Goal: Task Accomplishment & Management: Manage account settings

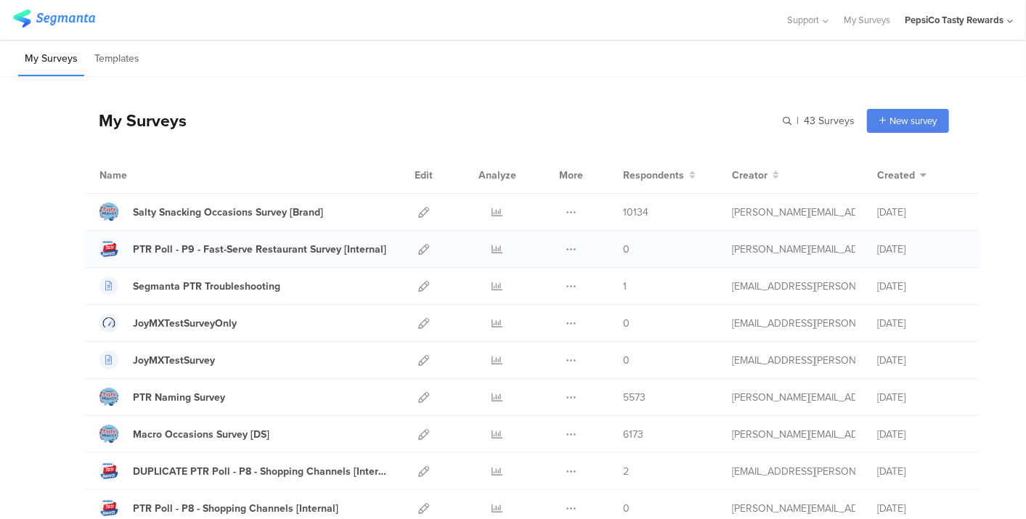
scroll to position [19, 0]
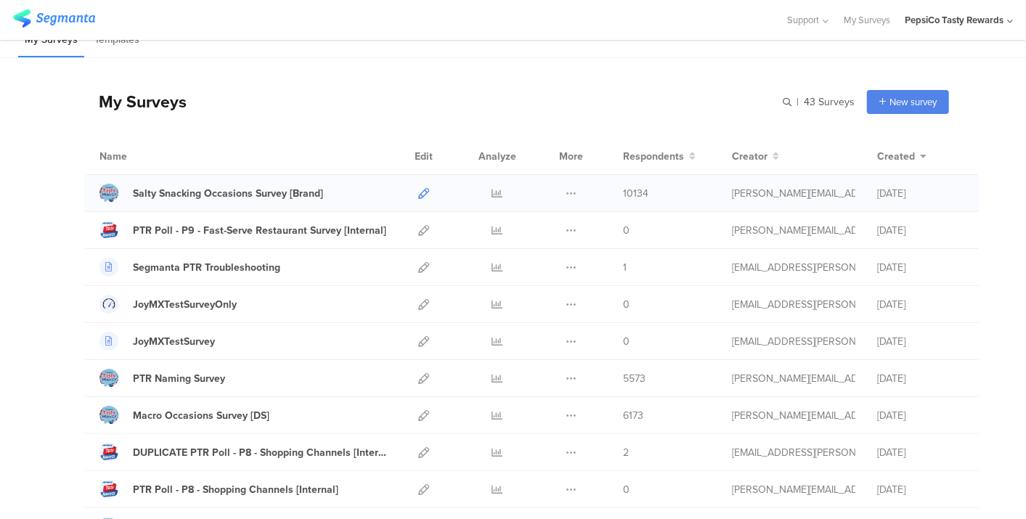
click at [418, 192] on icon at bounding box center [423, 193] width 11 height 11
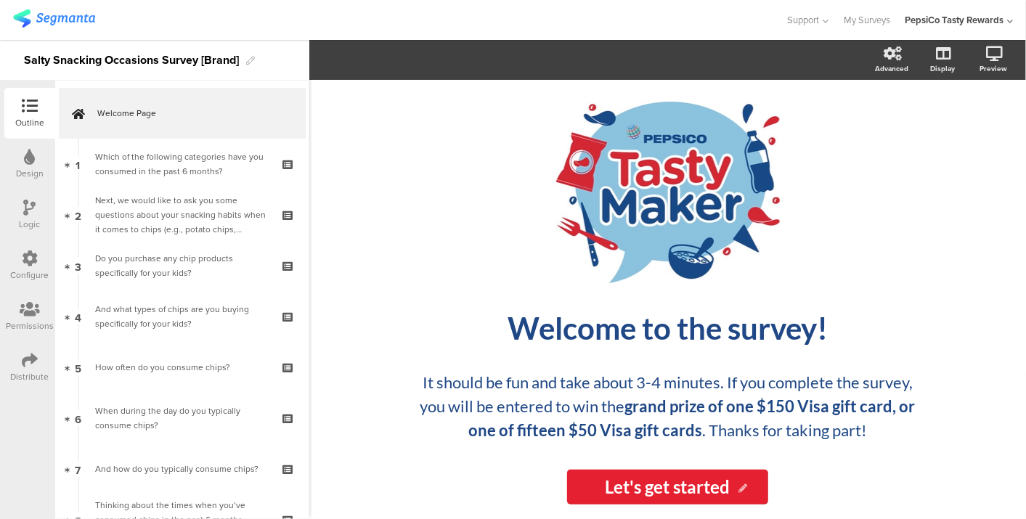
click at [33, 17] on img at bounding box center [54, 18] width 82 height 18
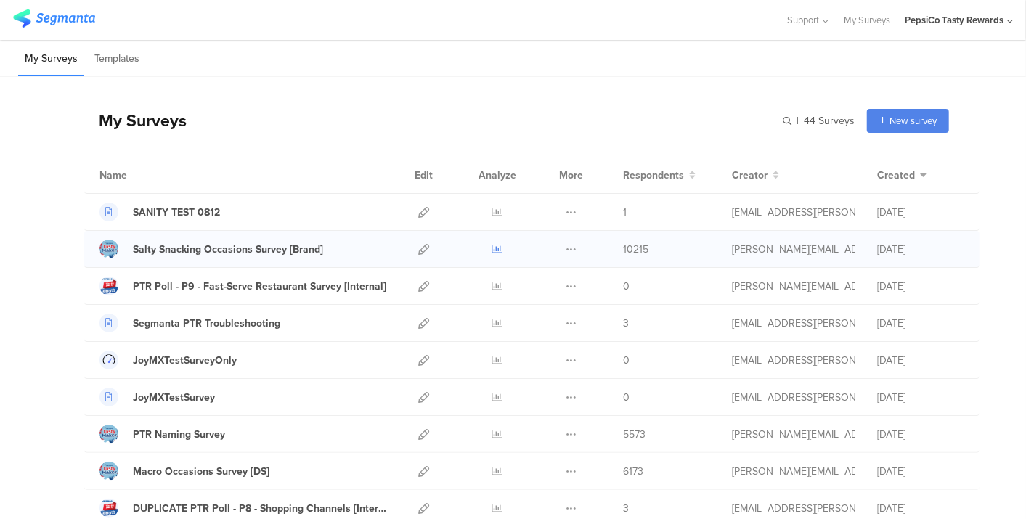
click at [492, 250] on icon at bounding box center [497, 249] width 11 height 11
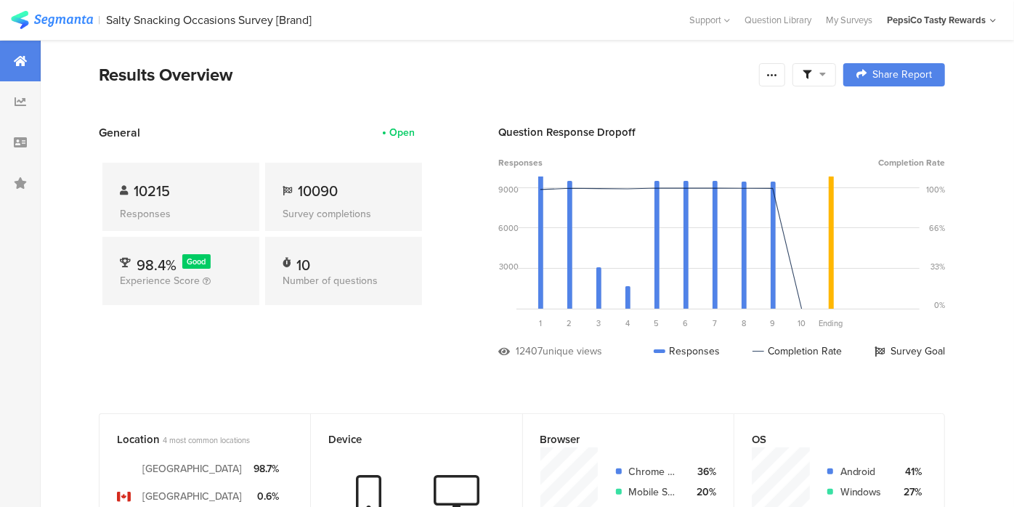
click at [56, 15] on img at bounding box center [52, 20] width 82 height 18
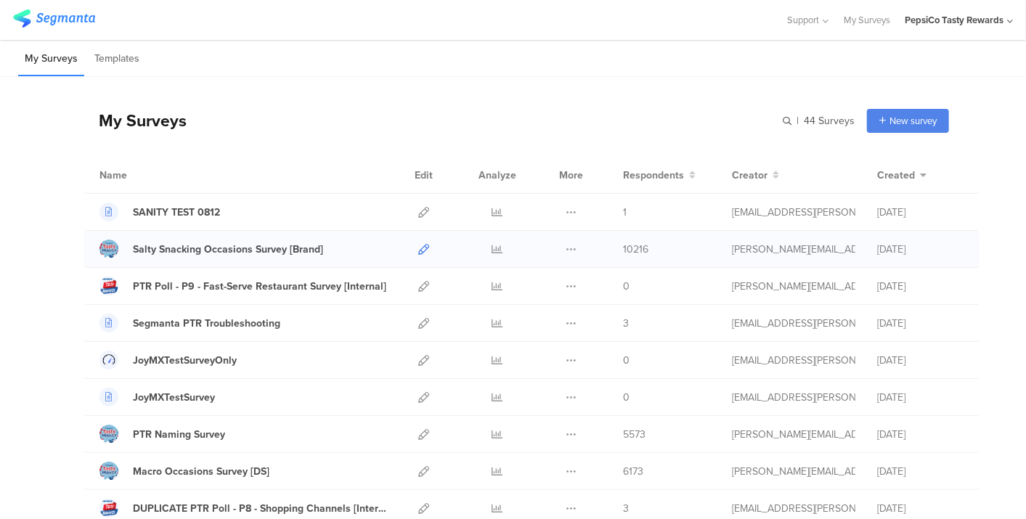
click at [418, 245] on icon at bounding box center [423, 249] width 11 height 11
click at [418, 248] on icon at bounding box center [423, 249] width 11 height 11
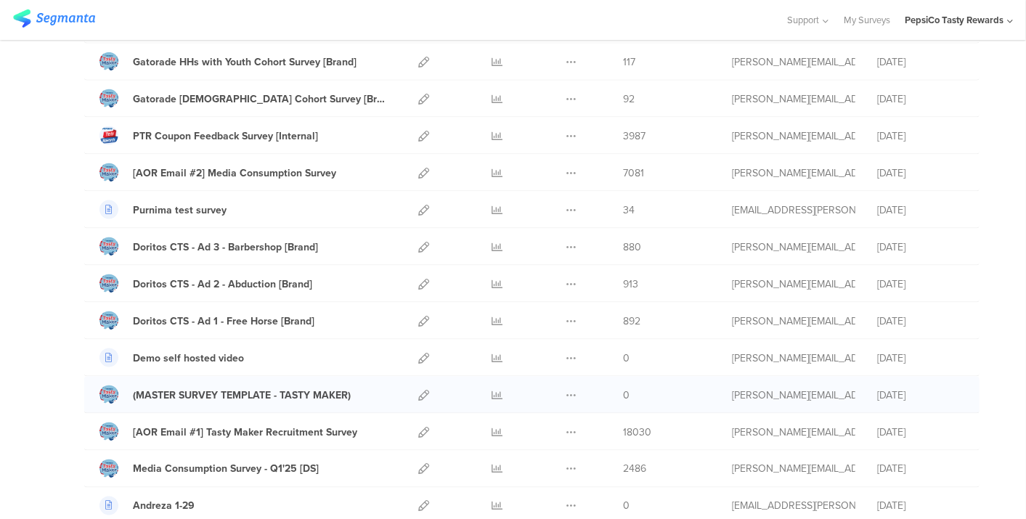
scroll to position [1210, 0]
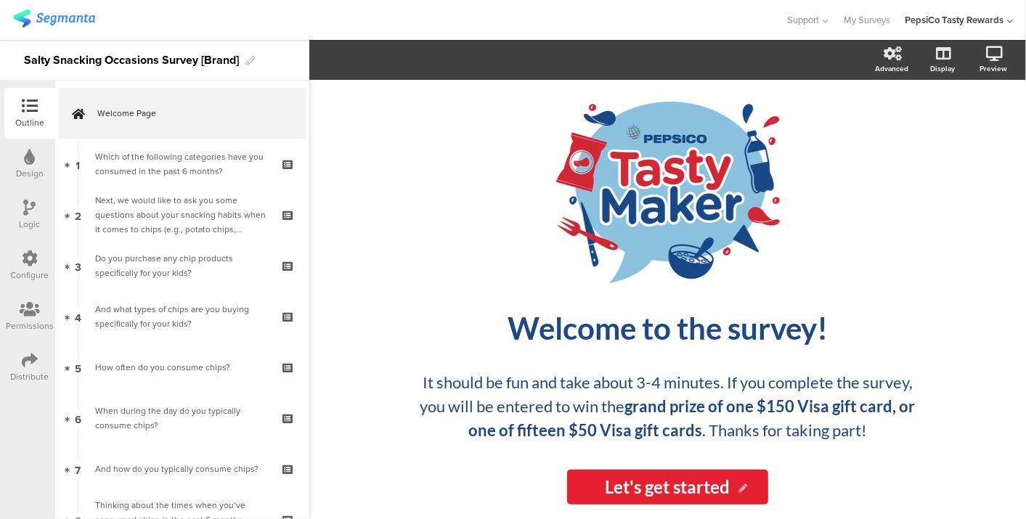
click at [20, 356] on div "Distribute" at bounding box center [29, 367] width 51 height 51
click at [78, 21] on img at bounding box center [54, 18] width 82 height 18
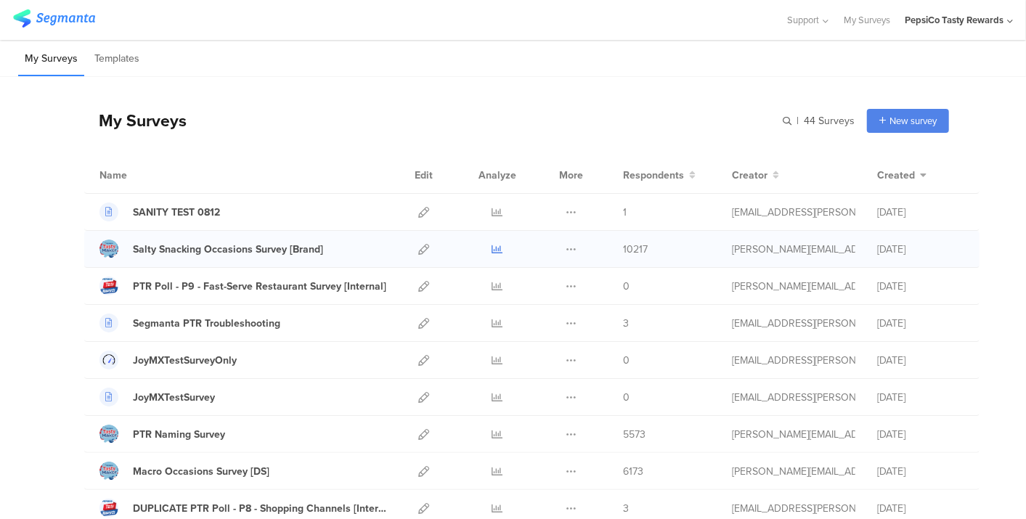
click at [492, 245] on icon at bounding box center [497, 249] width 11 height 11
click at [418, 248] on icon at bounding box center [423, 249] width 11 height 11
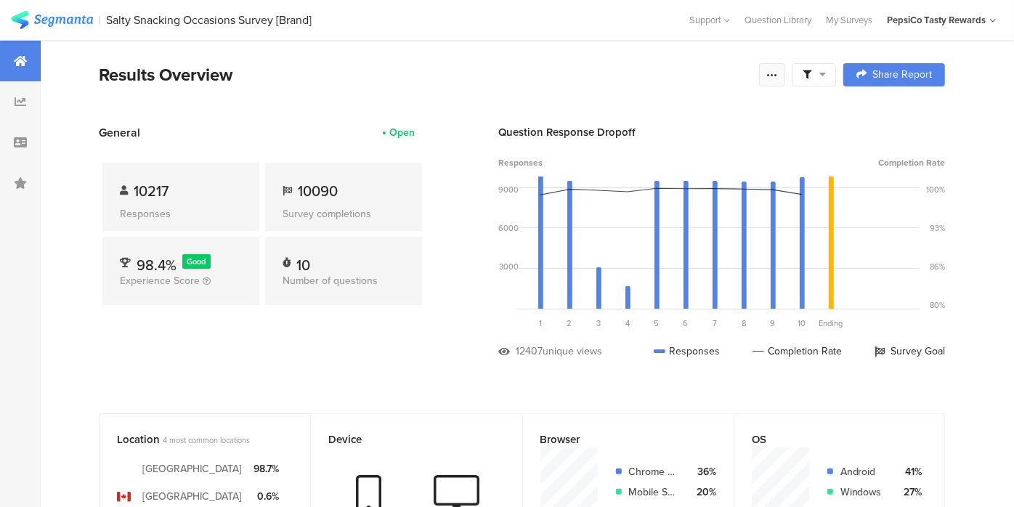
click at [778, 76] on icon at bounding box center [772, 75] width 12 height 12
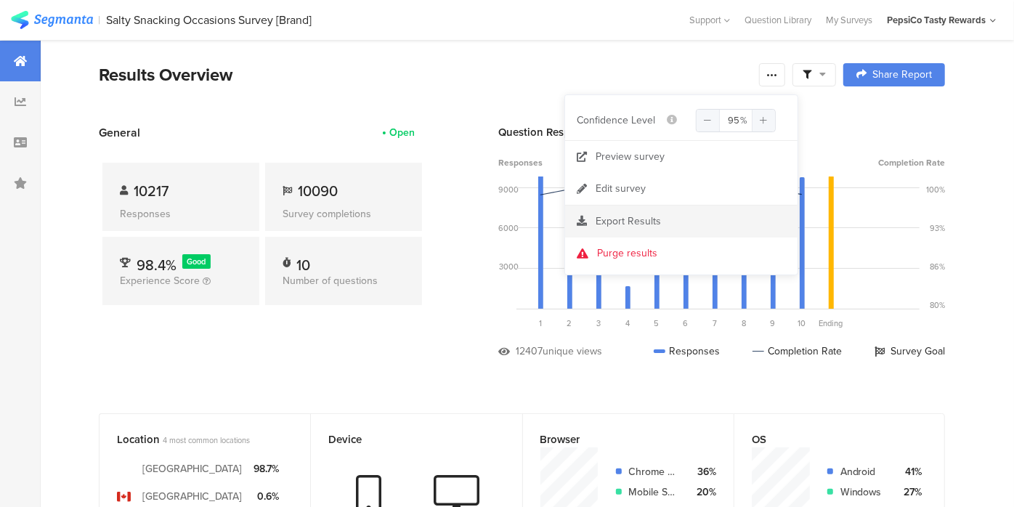
click at [629, 221] on span "Export Results" at bounding box center [627, 220] width 65 height 15
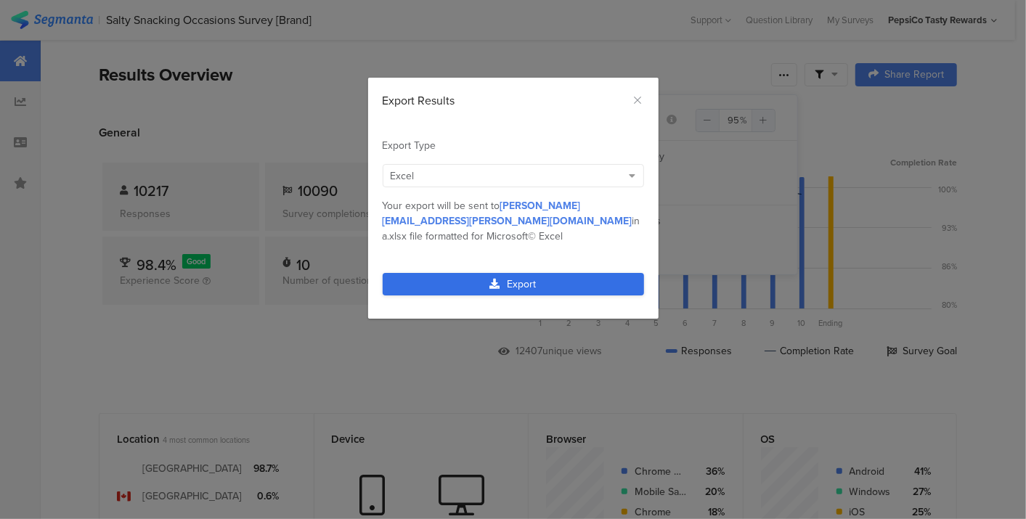
click at [555, 273] on link "Export" at bounding box center [513, 284] width 261 height 23
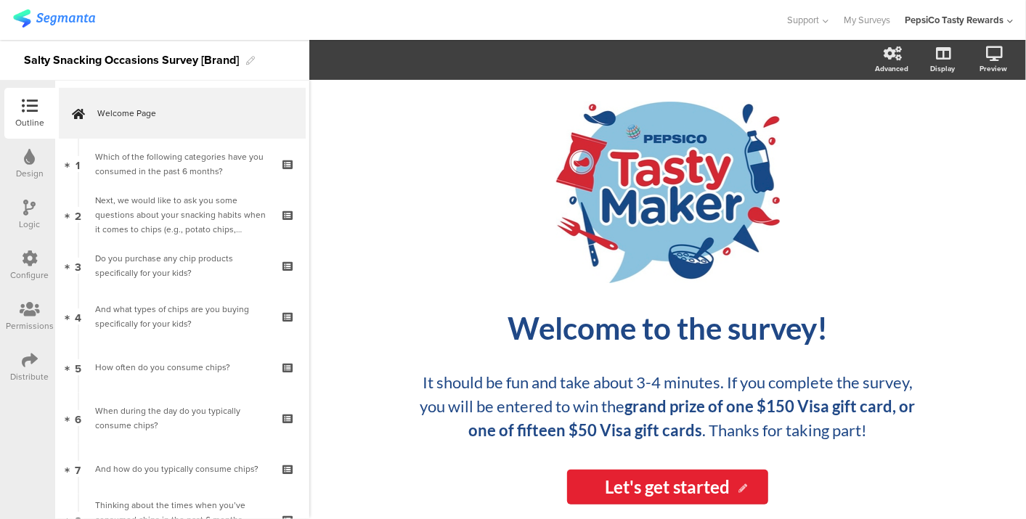
click at [34, 357] on icon at bounding box center [30, 360] width 16 height 16
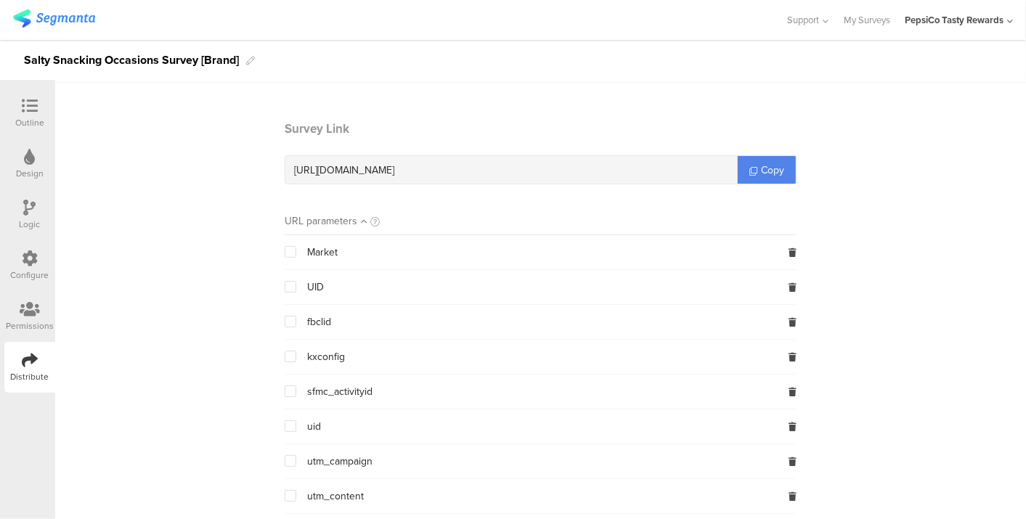
scroll to position [81, 0]
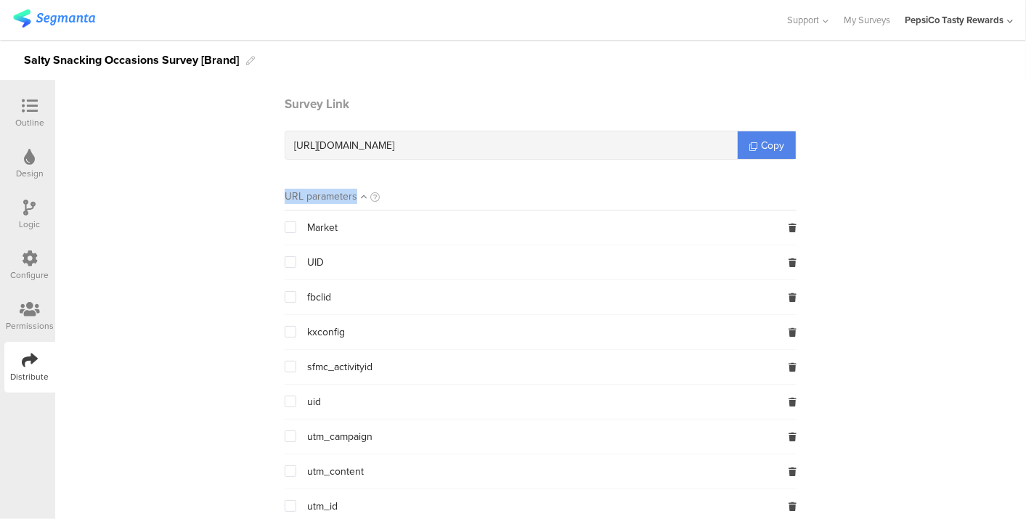
drag, startPoint x: 269, startPoint y: 195, endPoint x: 441, endPoint y: 194, distance: 171.4
click at [441, 194] on section "Survey Link [URL][DOMAIN_NAME] Copy URL parameters Market UID fbclid kxconfig s…" at bounding box center [540, 386] width 541 height 582
drag, startPoint x: 348, startPoint y: 436, endPoint x: 284, endPoint y: 441, distance: 64.1
click at [285, 441] on div "utm_campaign" at bounding box center [329, 436] width 88 height 15
drag, startPoint x: 284, startPoint y: 441, endPoint x: 392, endPoint y: 437, distance: 108.3
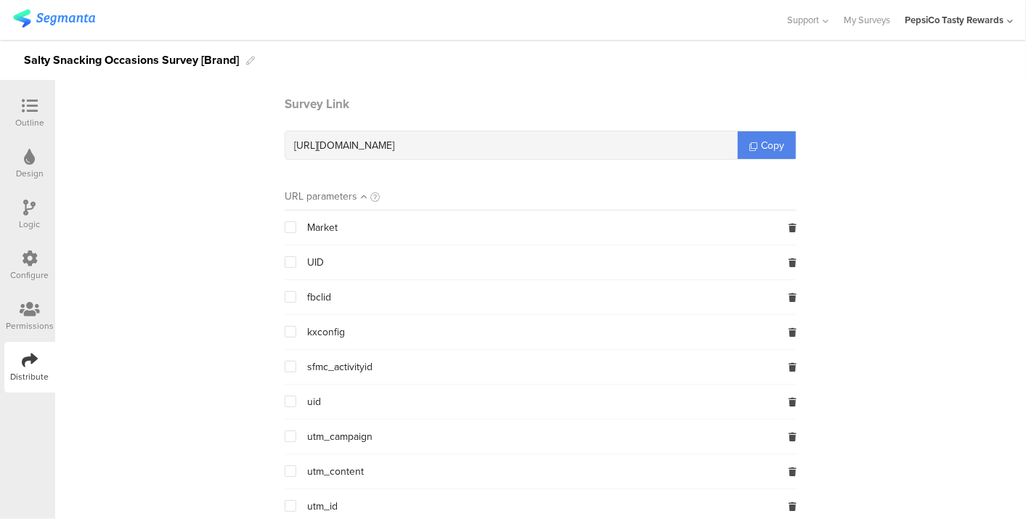
click at [392, 437] on div "utm_campaign" at bounding box center [541, 437] width 512 height 34
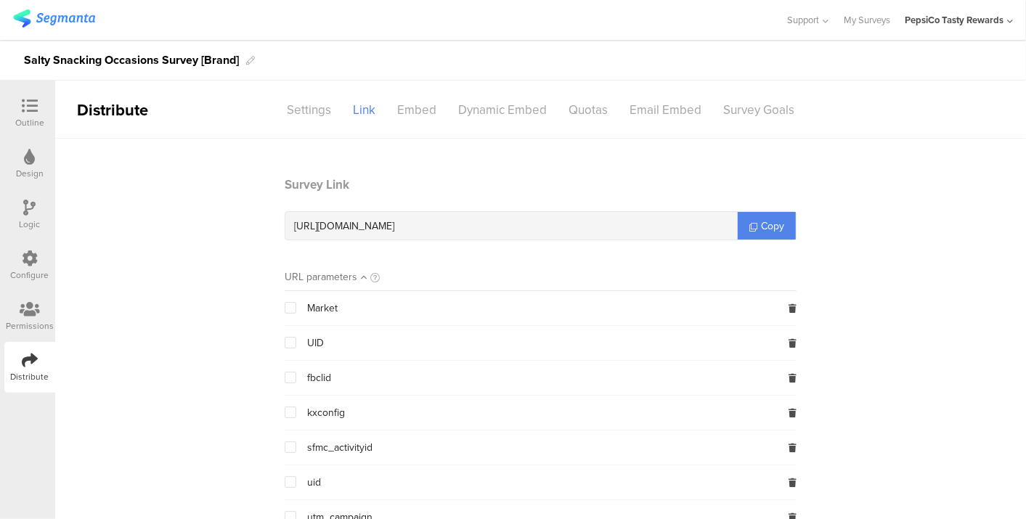
scroll to position [0, 0]
click at [286, 341] on span at bounding box center [291, 343] width 12 height 12
click at [296, 337] on input "checkbox" at bounding box center [296, 337] width 0 height 0
click at [773, 221] on span "Copy" at bounding box center [772, 226] width 23 height 15
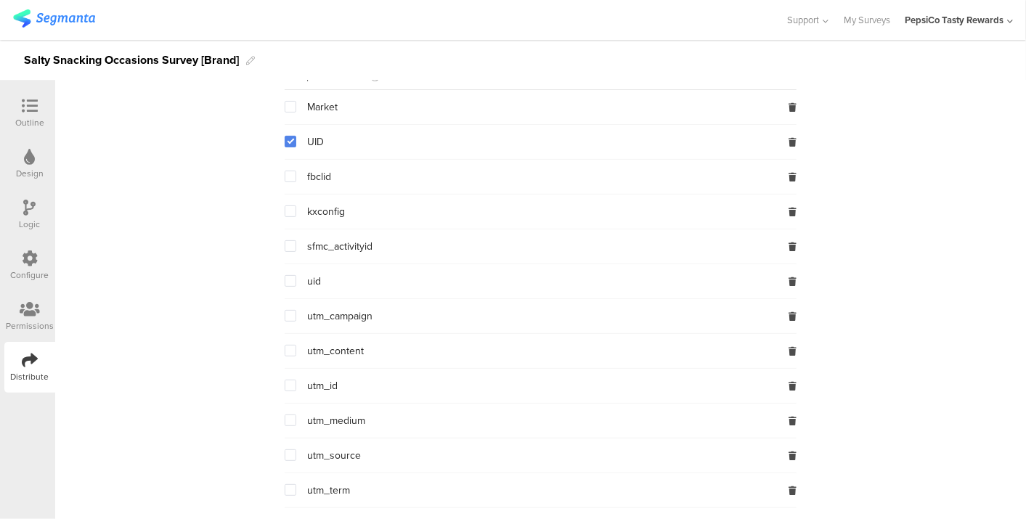
scroll to position [235, 0]
drag, startPoint x: 319, startPoint y: 446, endPoint x: 181, endPoint y: 415, distance: 141.4
click at [182, 415] on section "Survey Link [URL][DOMAIN_NAME] ? UID= {$UID} Copy URL parameters Market UID fbc…" at bounding box center [540, 231] width 971 height 582
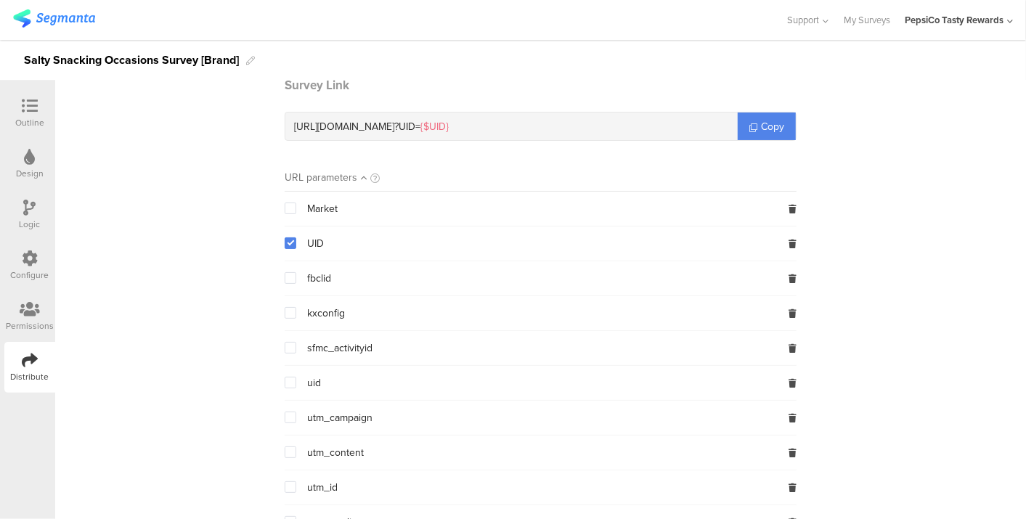
scroll to position [74, 0]
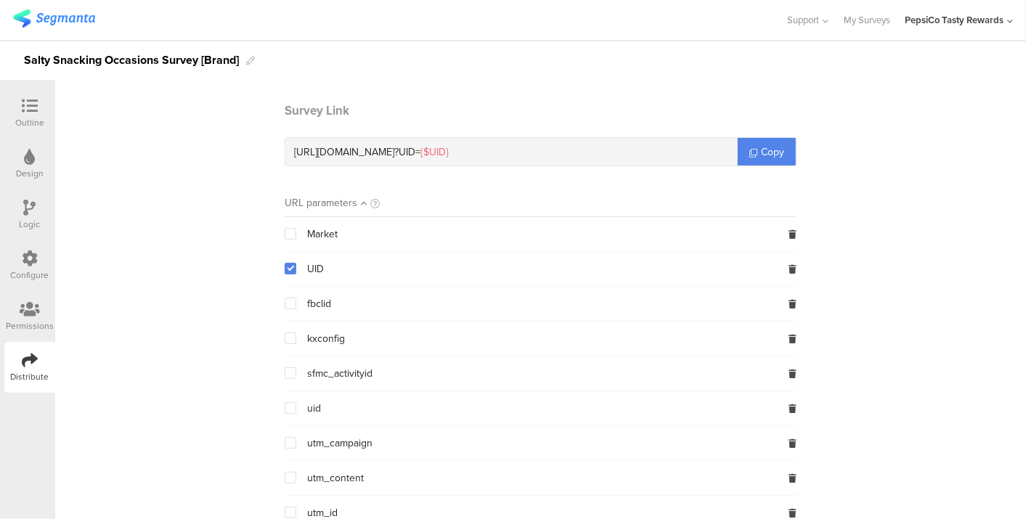
click at [285, 235] on span at bounding box center [291, 234] width 12 height 12
click at [296, 228] on input "checkbox" at bounding box center [296, 228] width 0 height 0
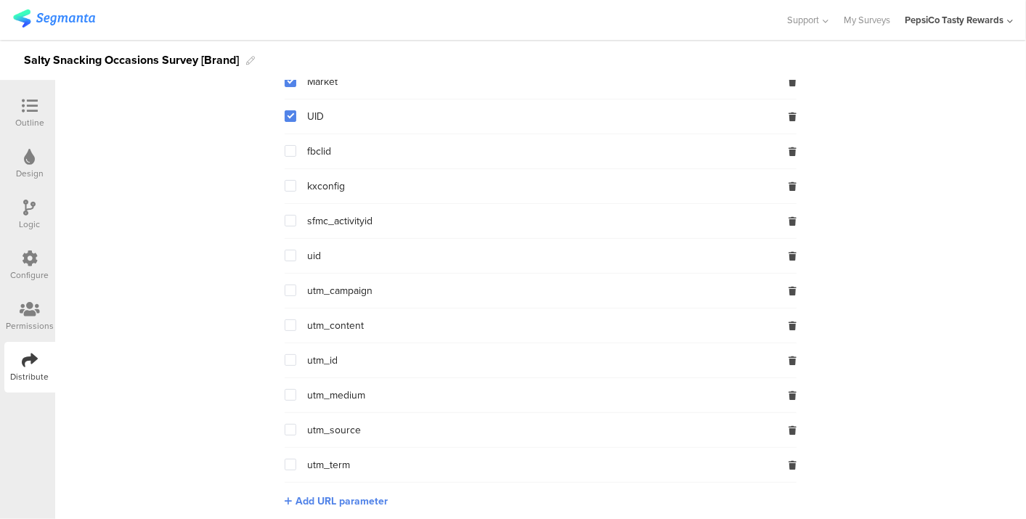
scroll to position [228, 0]
